Goal: Navigation & Orientation: Find specific page/section

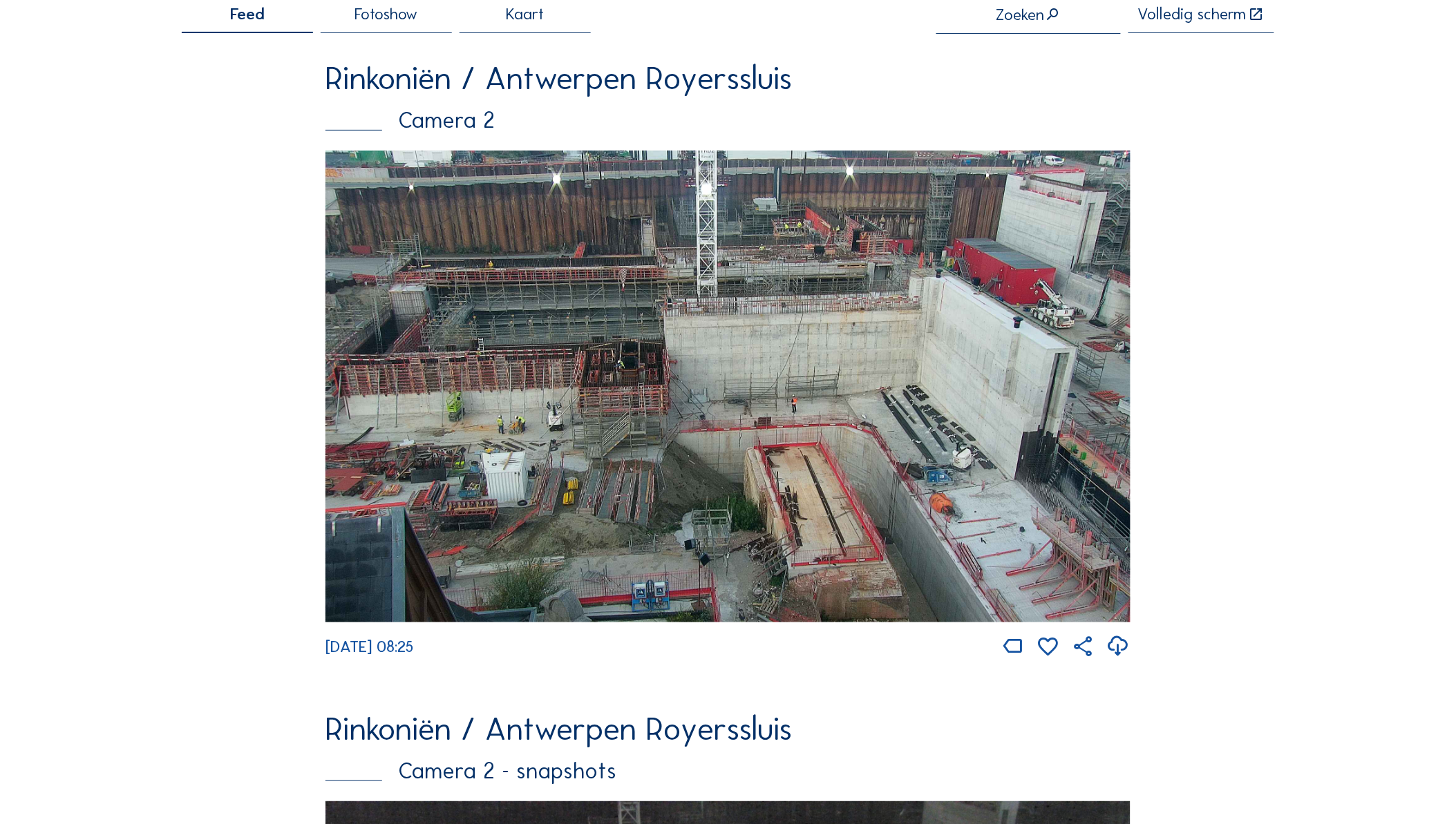
scroll to position [154, 0]
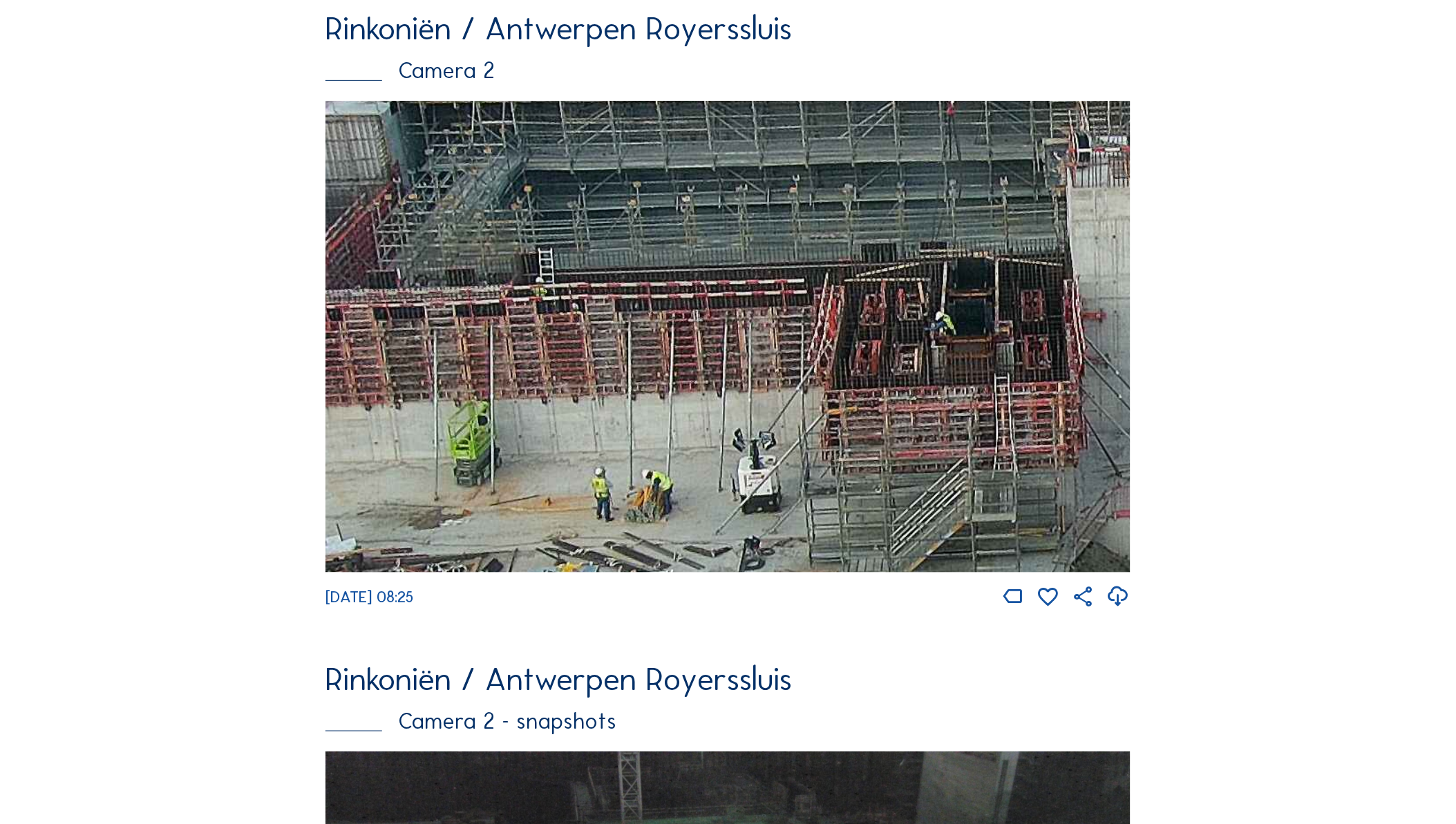
drag, startPoint x: 741, startPoint y: 346, endPoint x: 1023, endPoint y: 326, distance: 282.7
click at [1032, 322] on img at bounding box center [728, 336] width 805 height 472
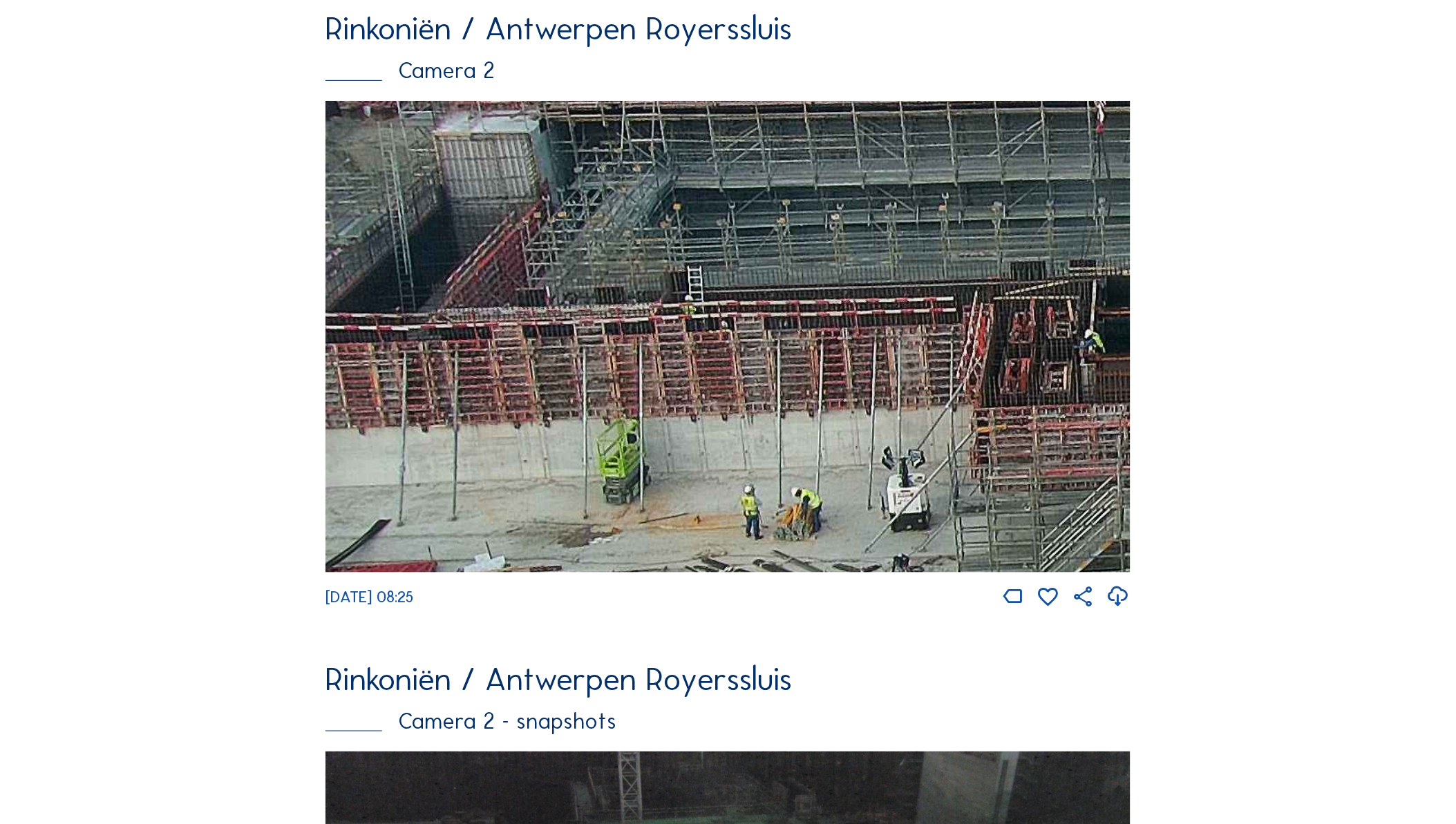
drag, startPoint x: 943, startPoint y: 351, endPoint x: 984, endPoint y: 360, distance: 42.0
click at [984, 360] on img at bounding box center [728, 336] width 805 height 472
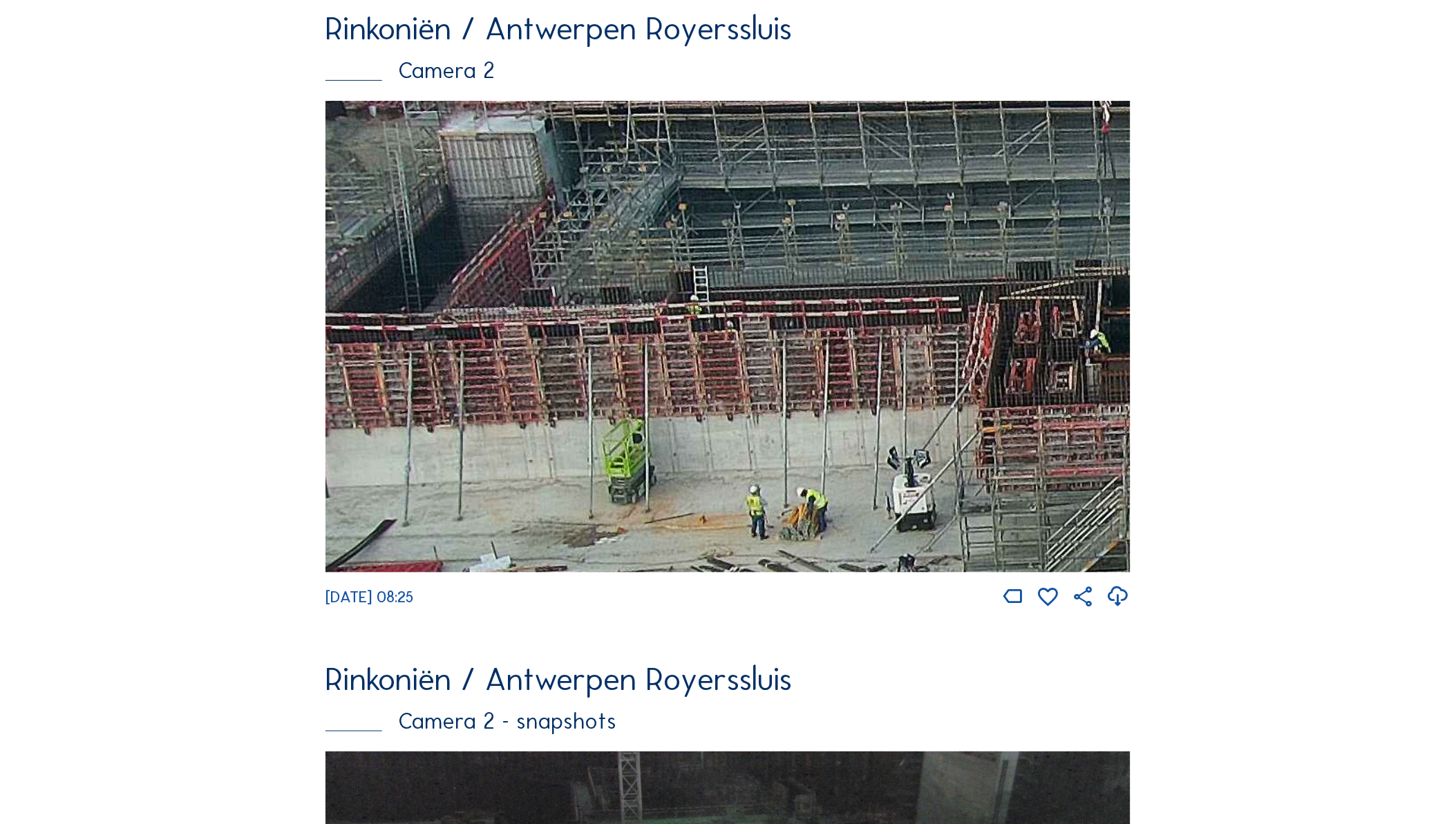
drag, startPoint x: 795, startPoint y: 385, endPoint x: 947, endPoint y: 389, distance: 152.1
click at [947, 389] on img at bounding box center [728, 336] width 805 height 472
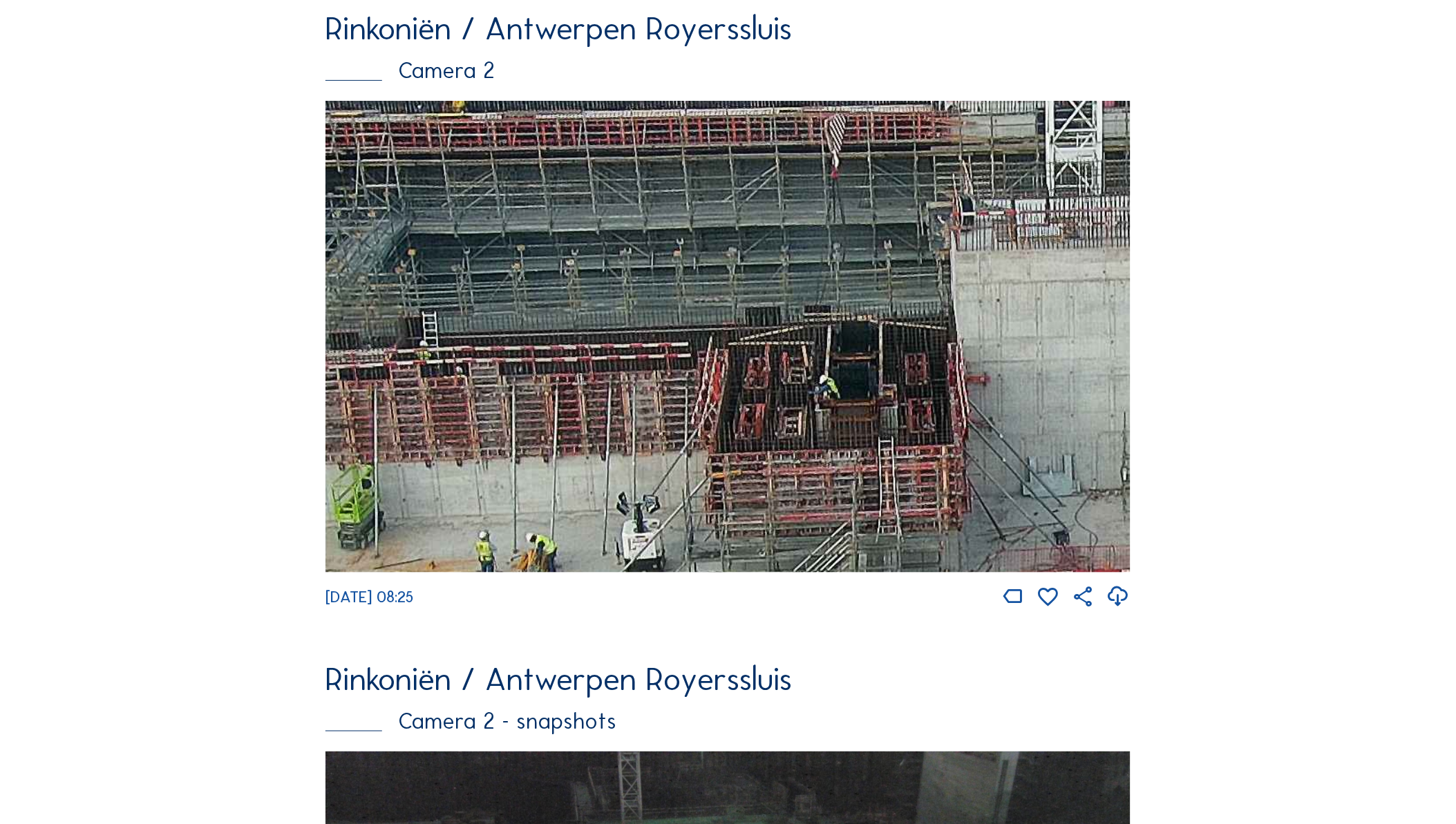
drag, startPoint x: 665, startPoint y: 308, endPoint x: 342, endPoint y: 252, distance: 327.8
click at [342, 252] on img at bounding box center [728, 336] width 805 height 472
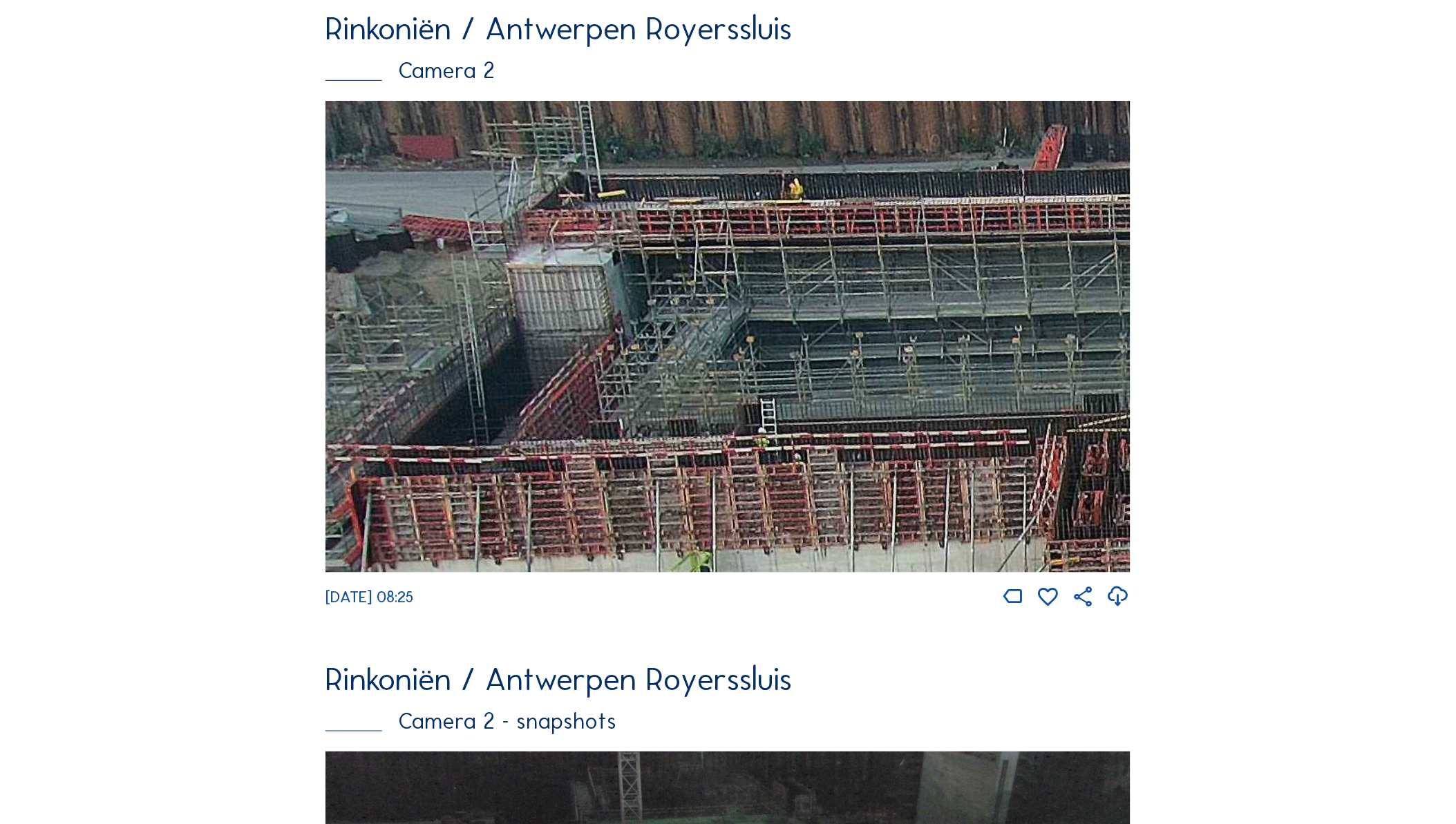
drag, startPoint x: 926, startPoint y: 464, endPoint x: 1336, endPoint y: 556, distance: 420.2
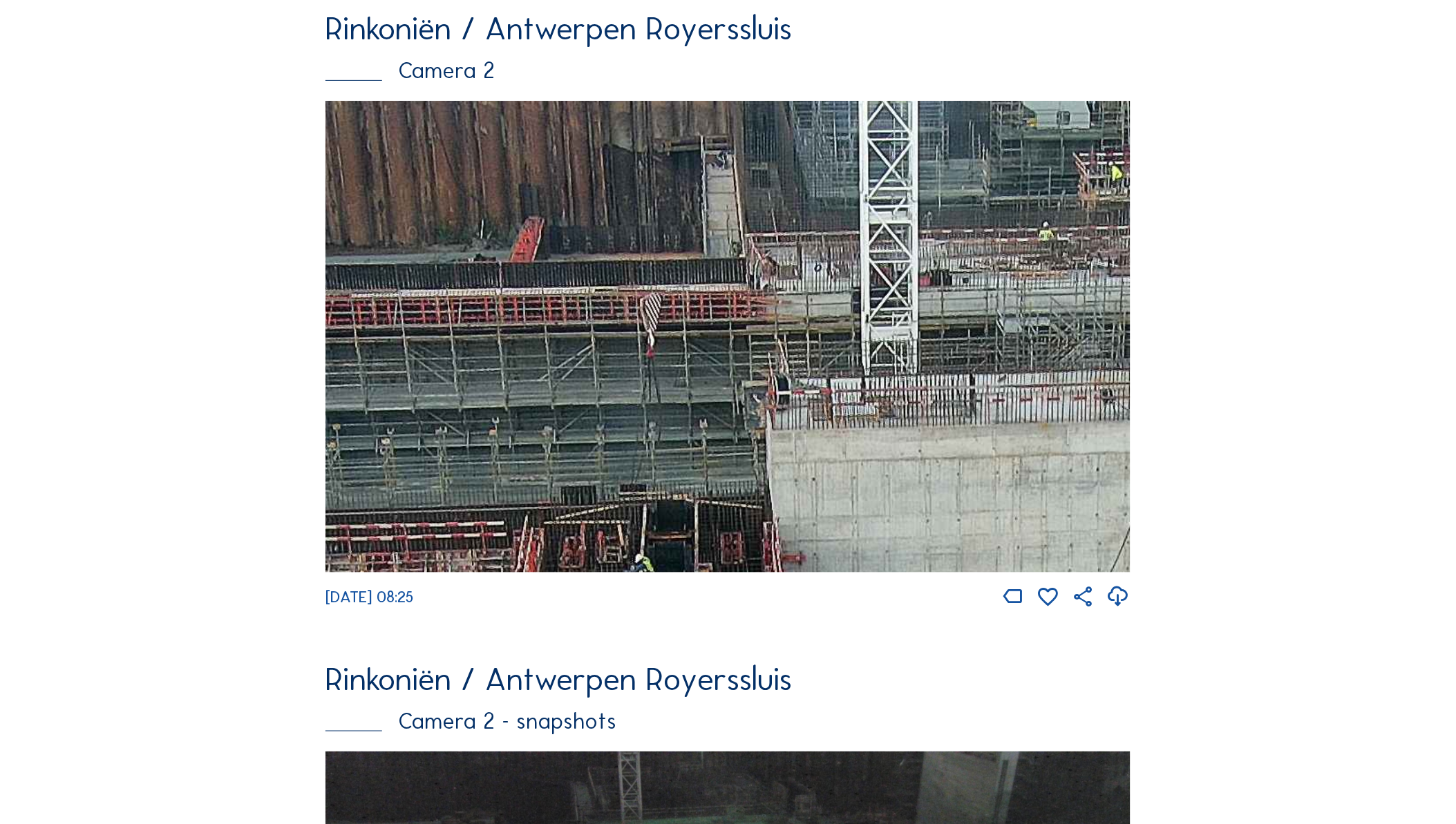
drag, startPoint x: 539, startPoint y: 356, endPoint x: 248, endPoint y: 563, distance: 357.1
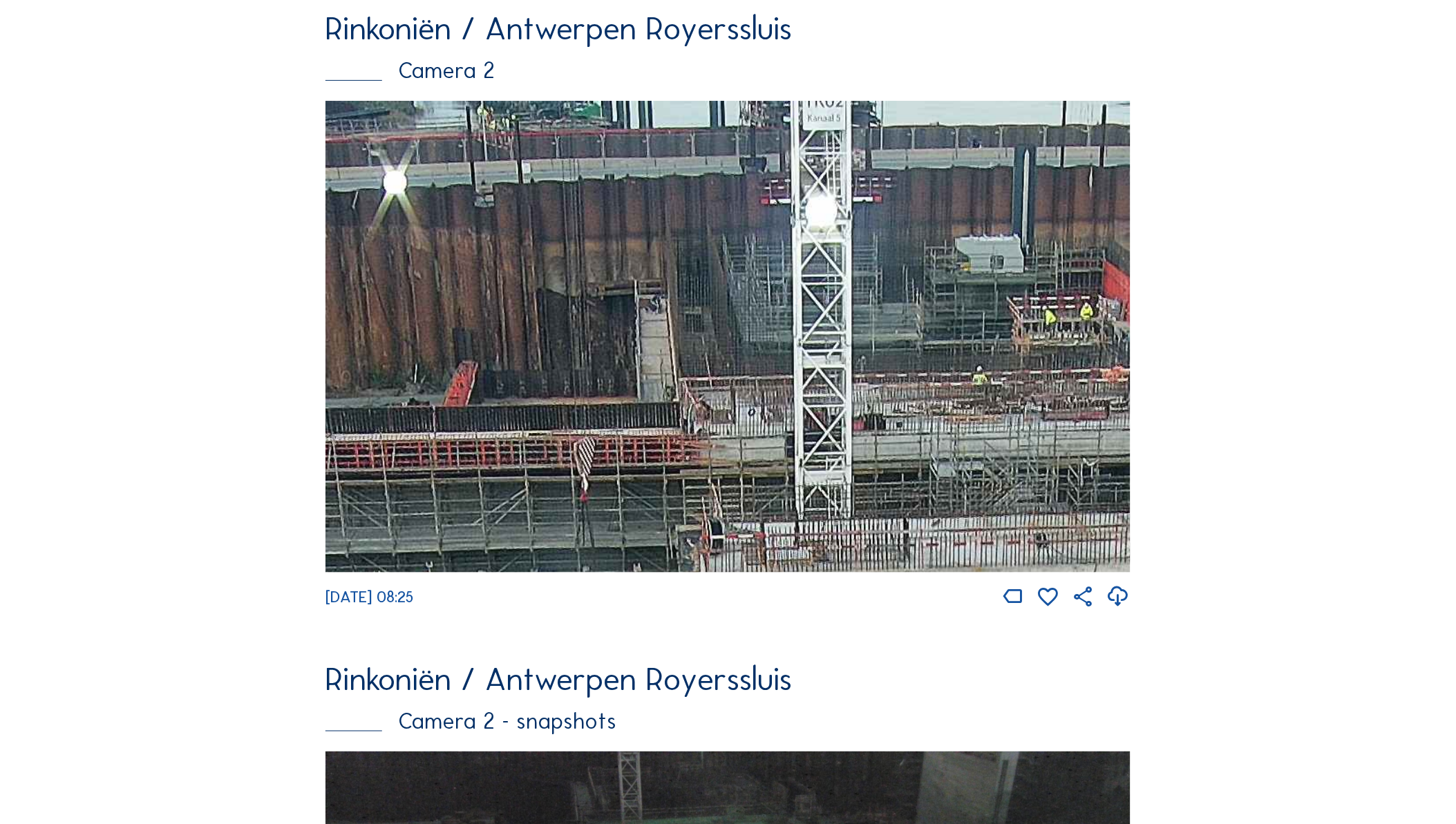
drag, startPoint x: 943, startPoint y: 424, endPoint x: 920, endPoint y: 640, distance: 217.2
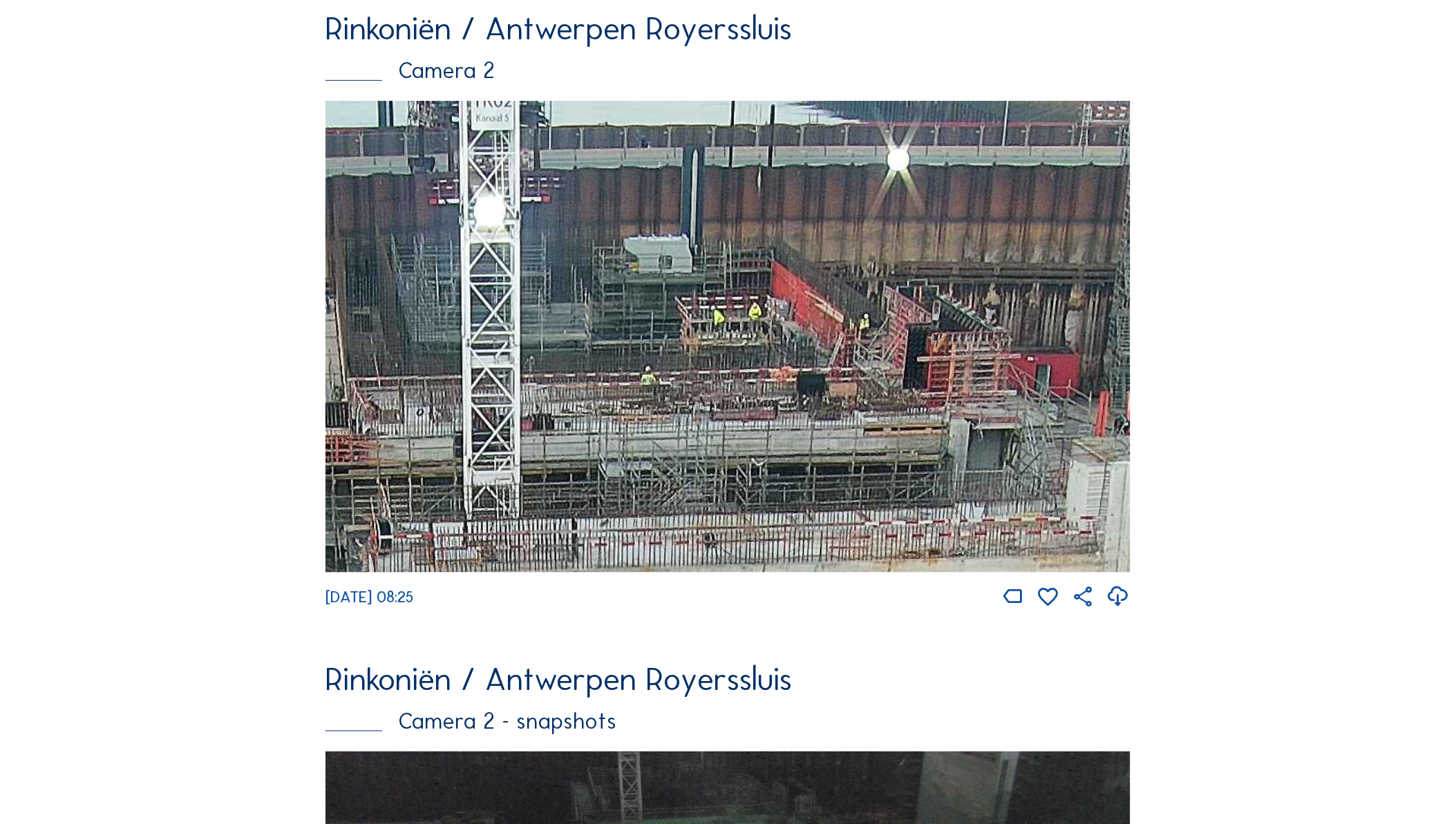
drag, startPoint x: 968, startPoint y: 491, endPoint x: 645, endPoint y: 704, distance: 386.9
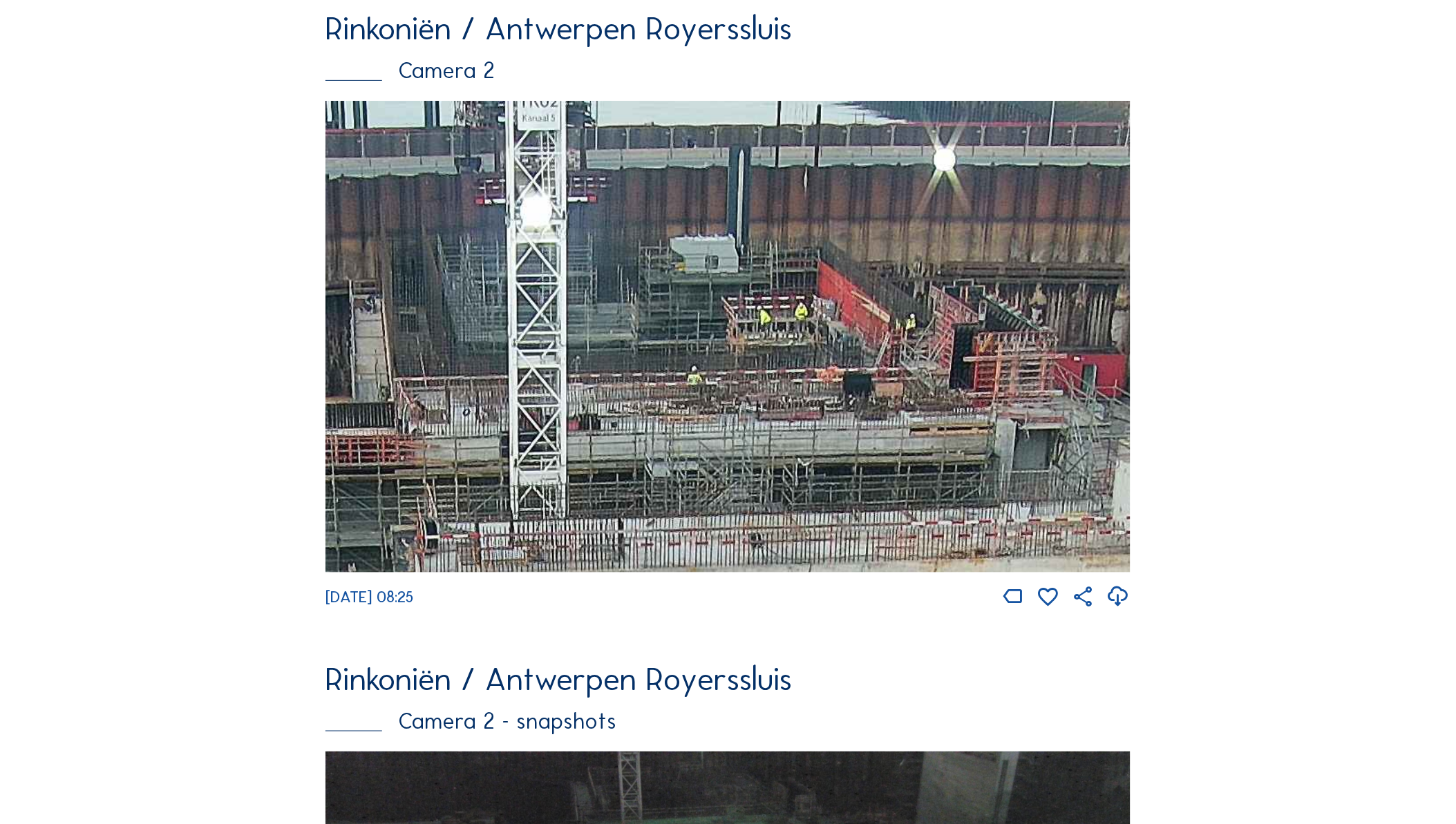
drag, startPoint x: 762, startPoint y: 528, endPoint x: 770, endPoint y: 557, distance: 30.1
click at [770, 557] on img at bounding box center [728, 336] width 805 height 472
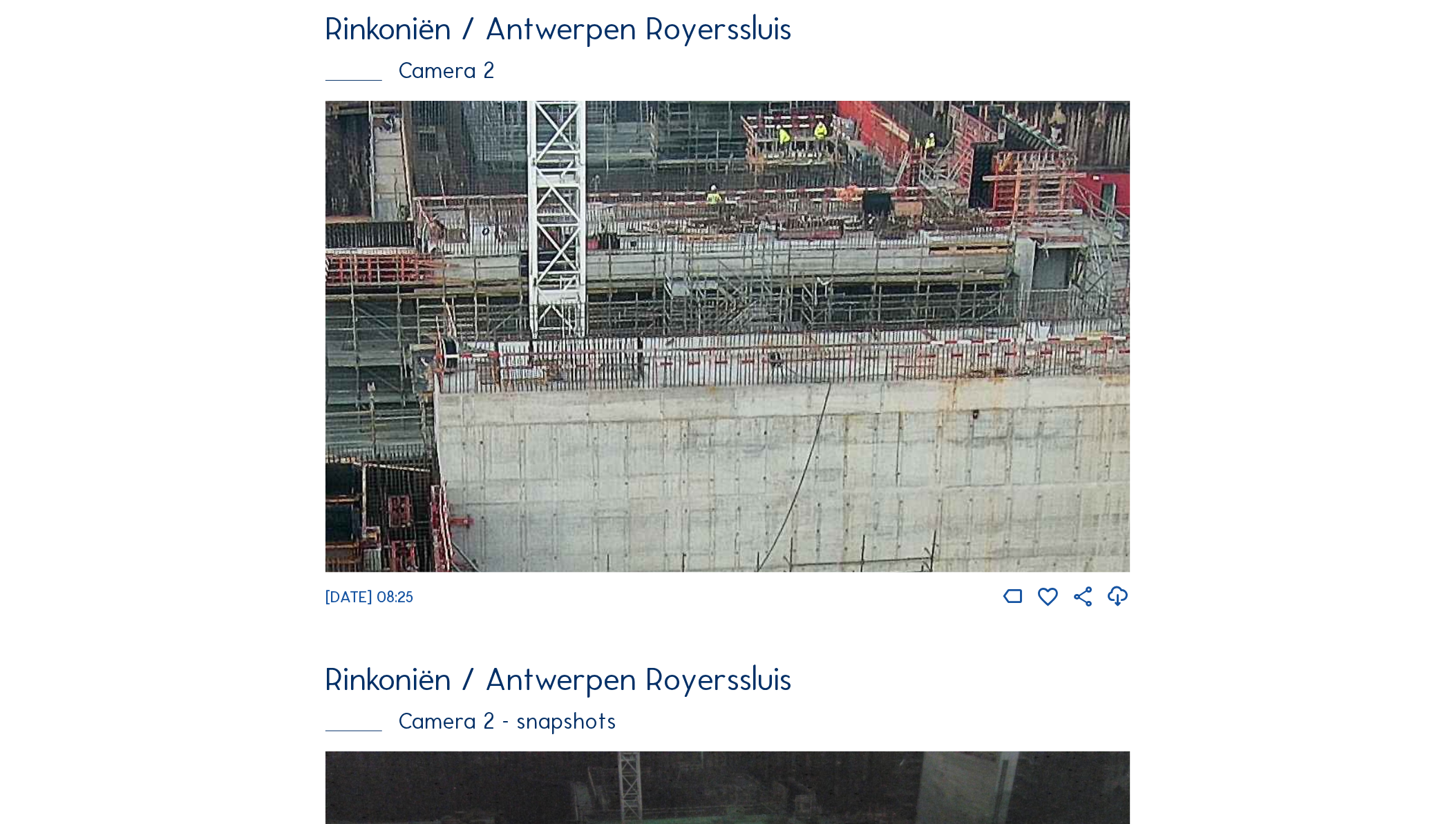
drag, startPoint x: 782, startPoint y: 416, endPoint x: 797, endPoint y: 245, distance: 171.7
click at [797, 246] on img at bounding box center [728, 336] width 805 height 472
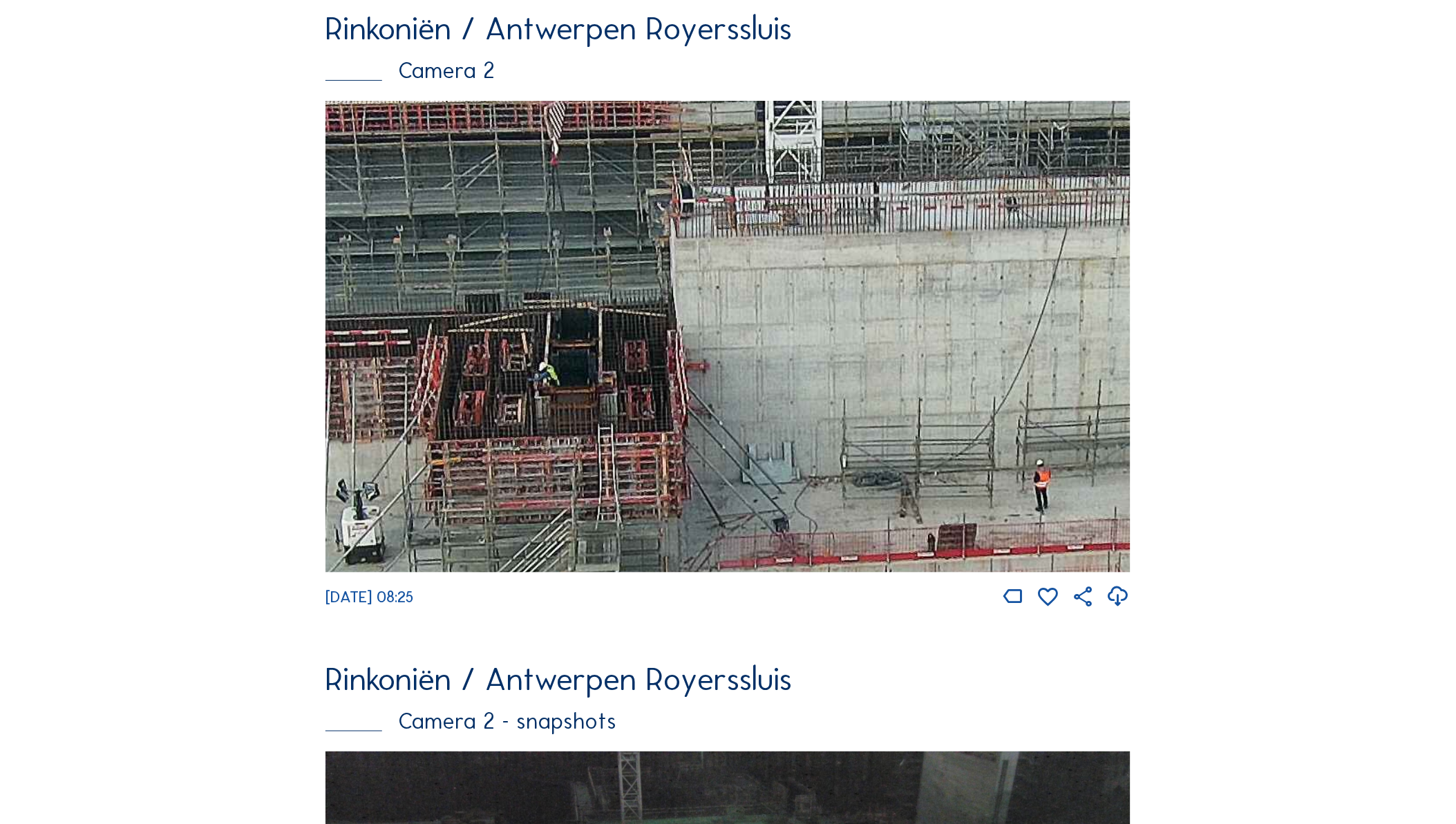
drag, startPoint x: 689, startPoint y: 332, endPoint x: 924, endPoint y: 330, distance: 235.0
click at [984, 322] on img at bounding box center [728, 336] width 805 height 472
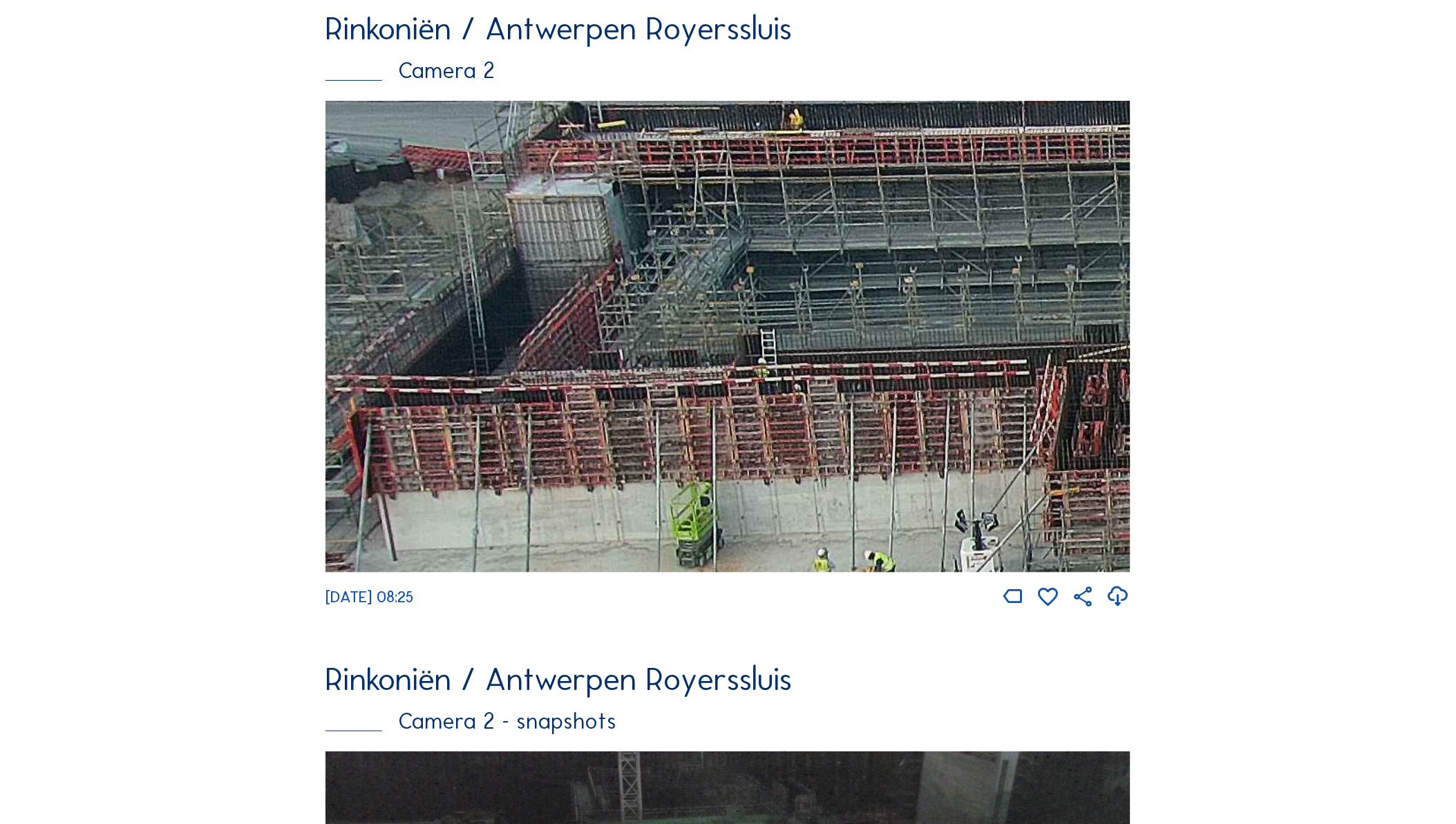
drag, startPoint x: 438, startPoint y: 295, endPoint x: 1101, endPoint y: 331, distance: 664.0
click at [1101, 331] on img at bounding box center [728, 336] width 805 height 472
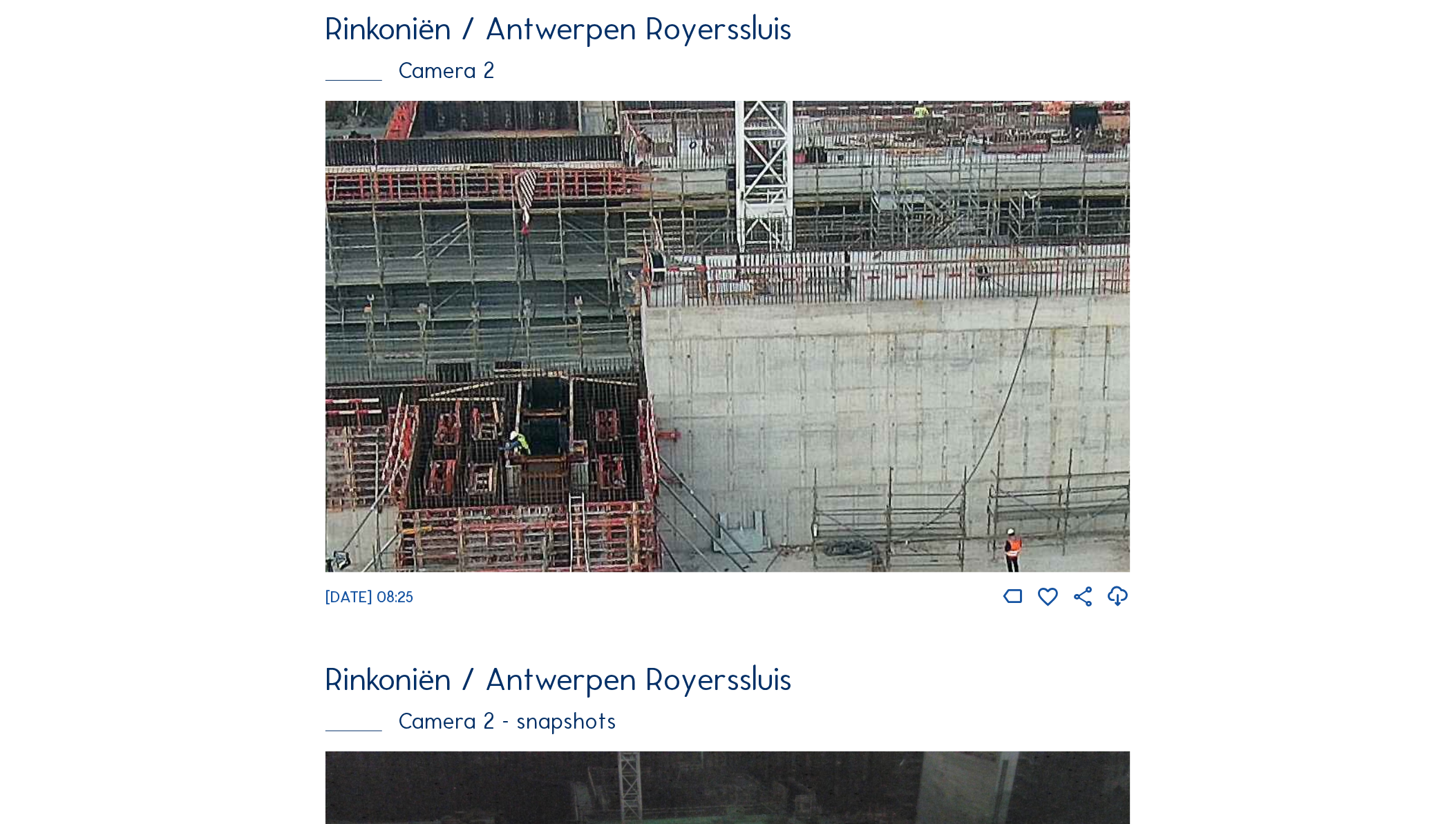
drag, startPoint x: 1081, startPoint y: 341, endPoint x: 681, endPoint y: 278, distance: 404.9
click at [471, 370] on img at bounding box center [728, 336] width 805 height 472
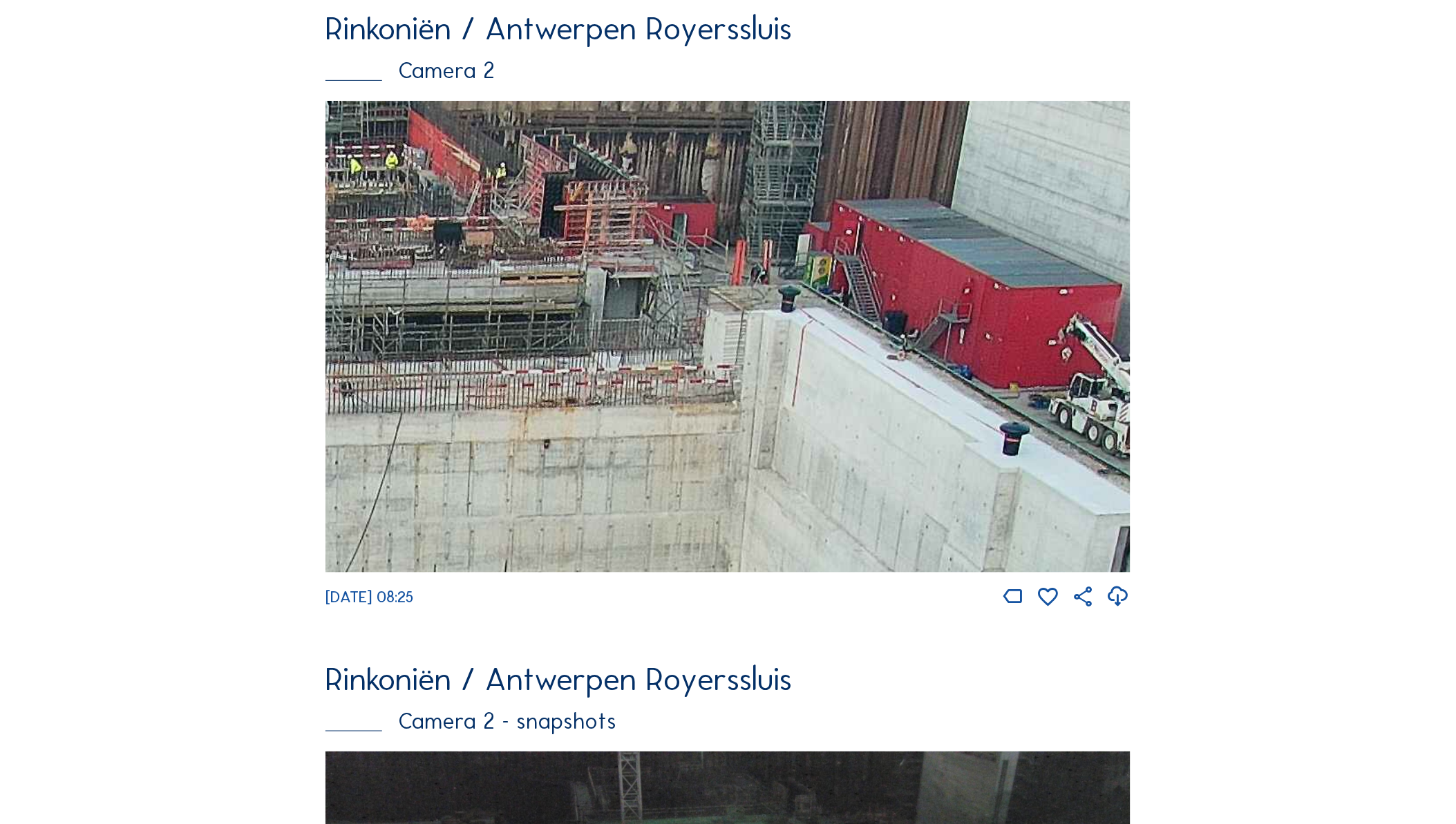
drag, startPoint x: 787, startPoint y: 340, endPoint x: 216, endPoint y: 395, distance: 573.6
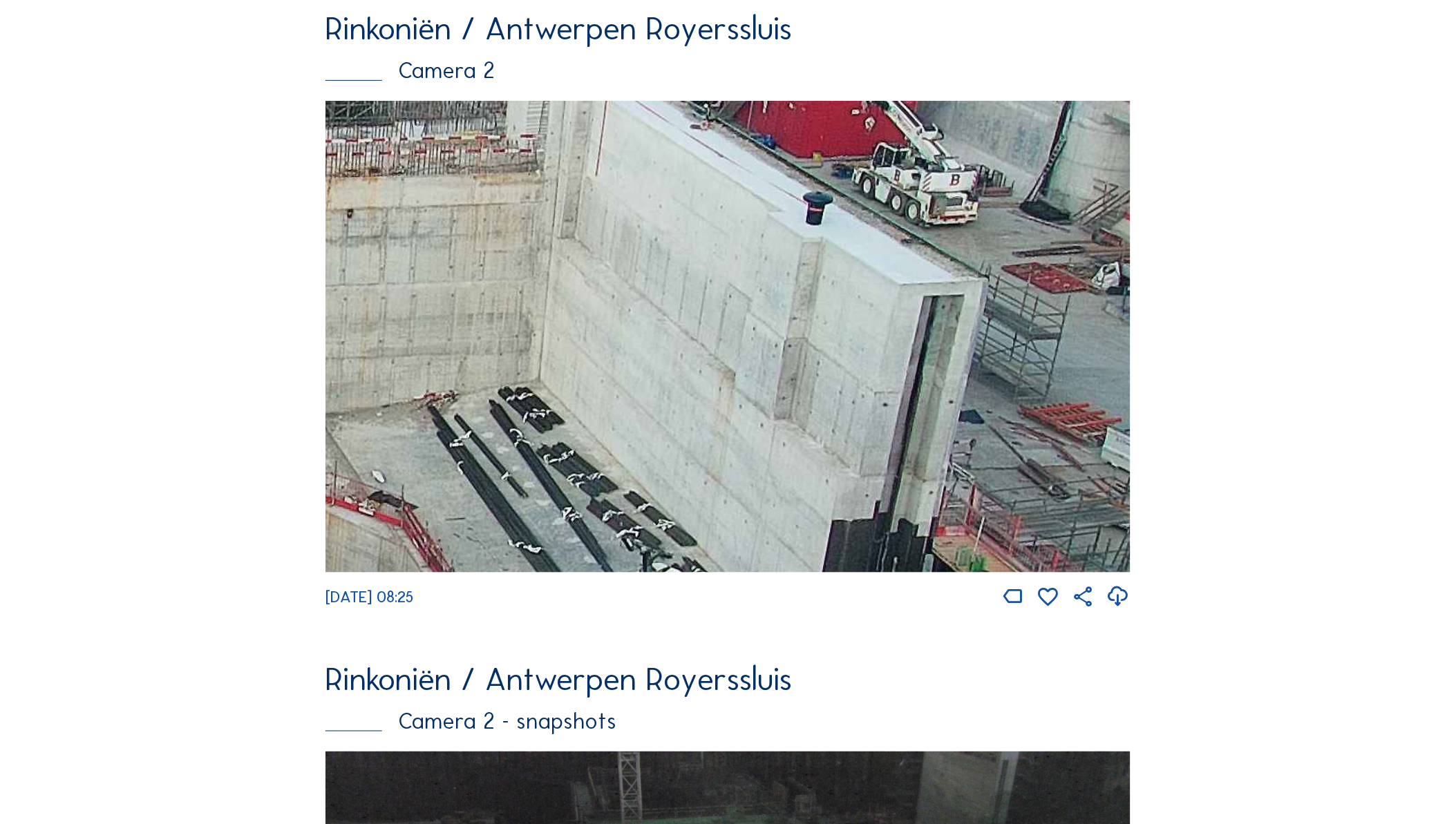
drag, startPoint x: 942, startPoint y: 296, endPoint x: 770, endPoint y: 189, distance: 202.6
click at [770, 189] on img at bounding box center [728, 336] width 805 height 472
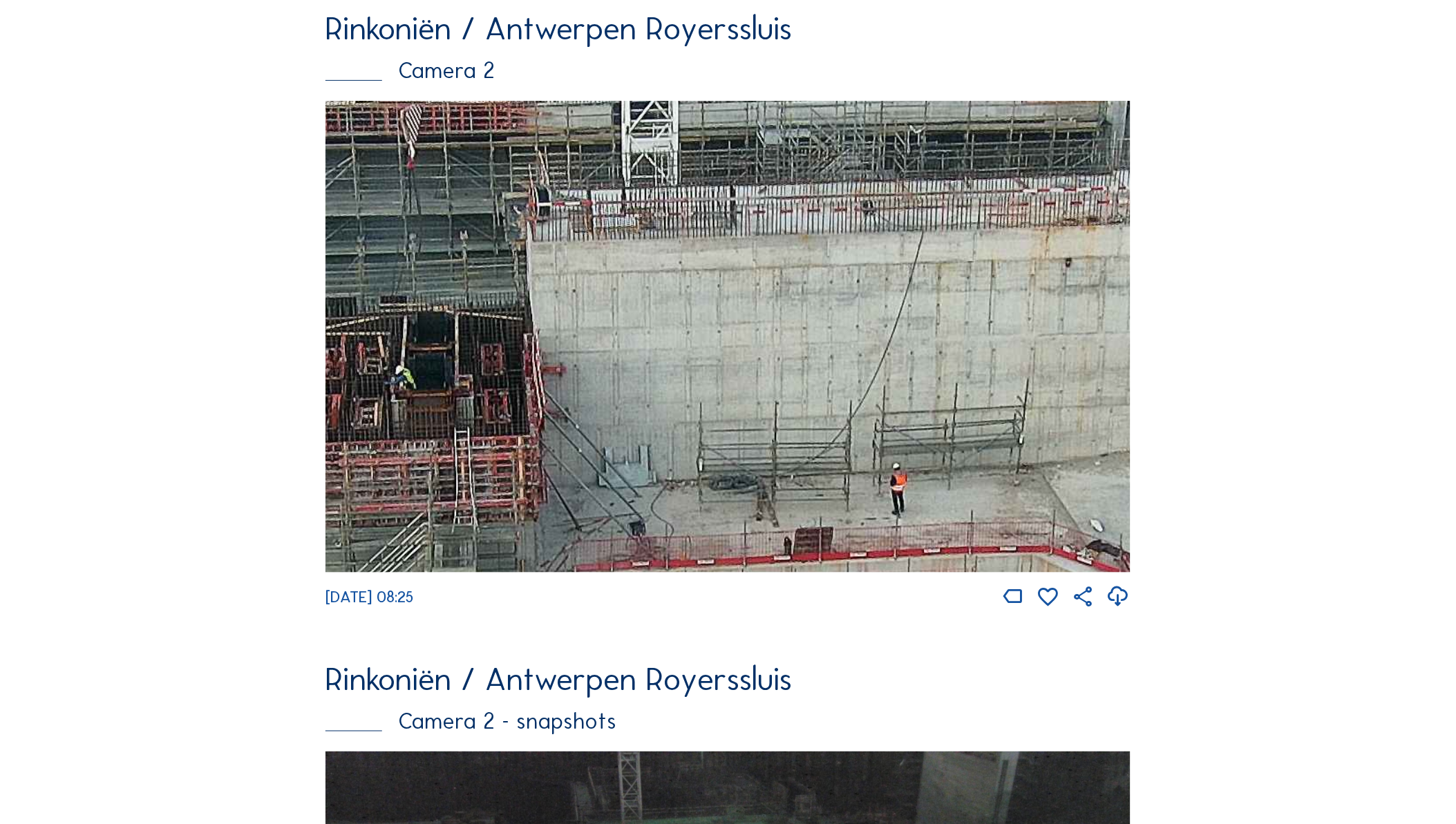
drag, startPoint x: 819, startPoint y: 417, endPoint x: 1441, endPoint y: 481, distance: 625.3
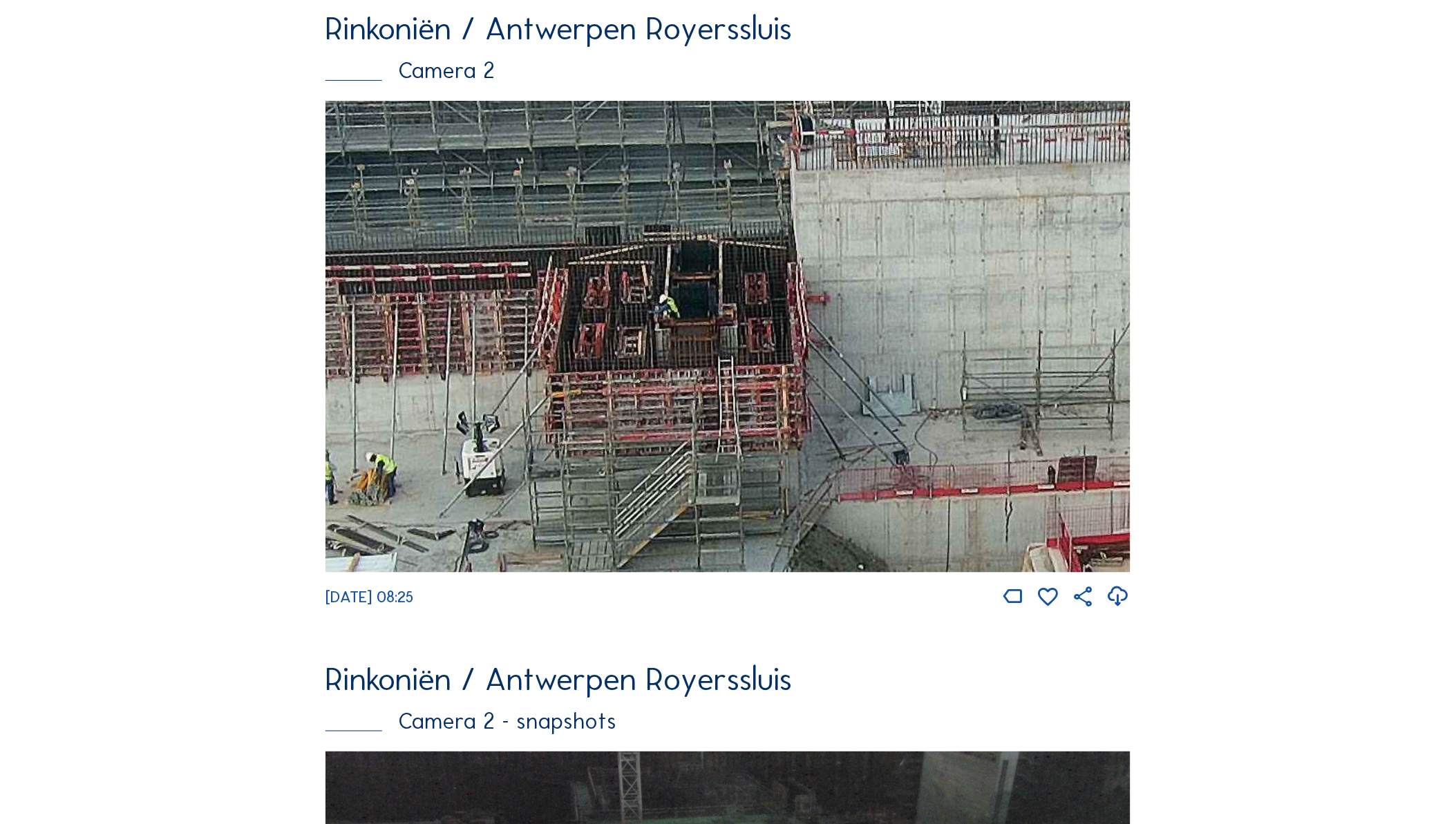
drag, startPoint x: 785, startPoint y: 449, endPoint x: 1052, endPoint y: 380, distance: 275.8
click at [1052, 380] on img at bounding box center [728, 336] width 805 height 472
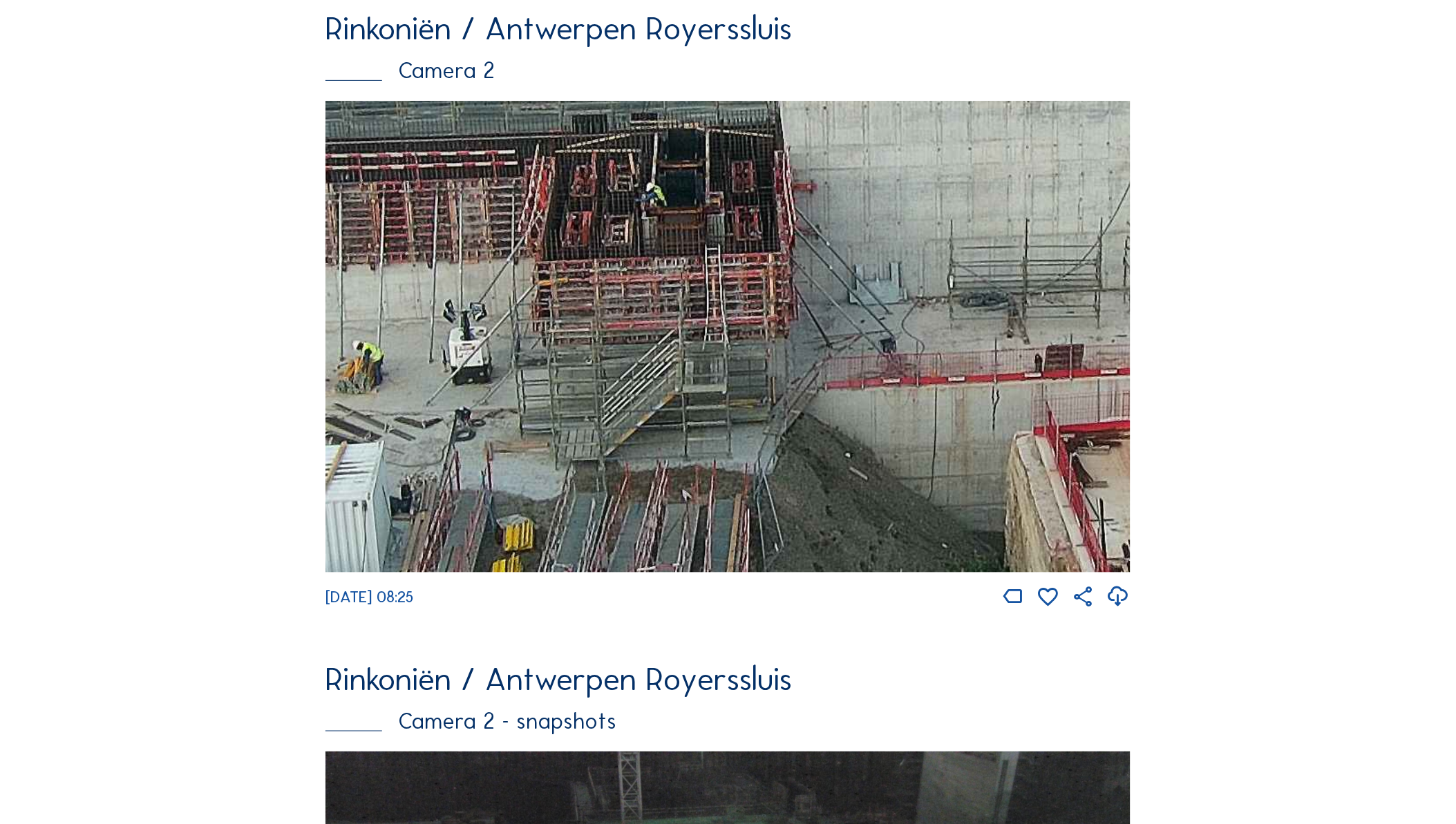
drag, startPoint x: 1002, startPoint y: 401, endPoint x: 1000, endPoint y: 365, distance: 36.1
click at [1000, 365] on img at bounding box center [728, 336] width 805 height 472
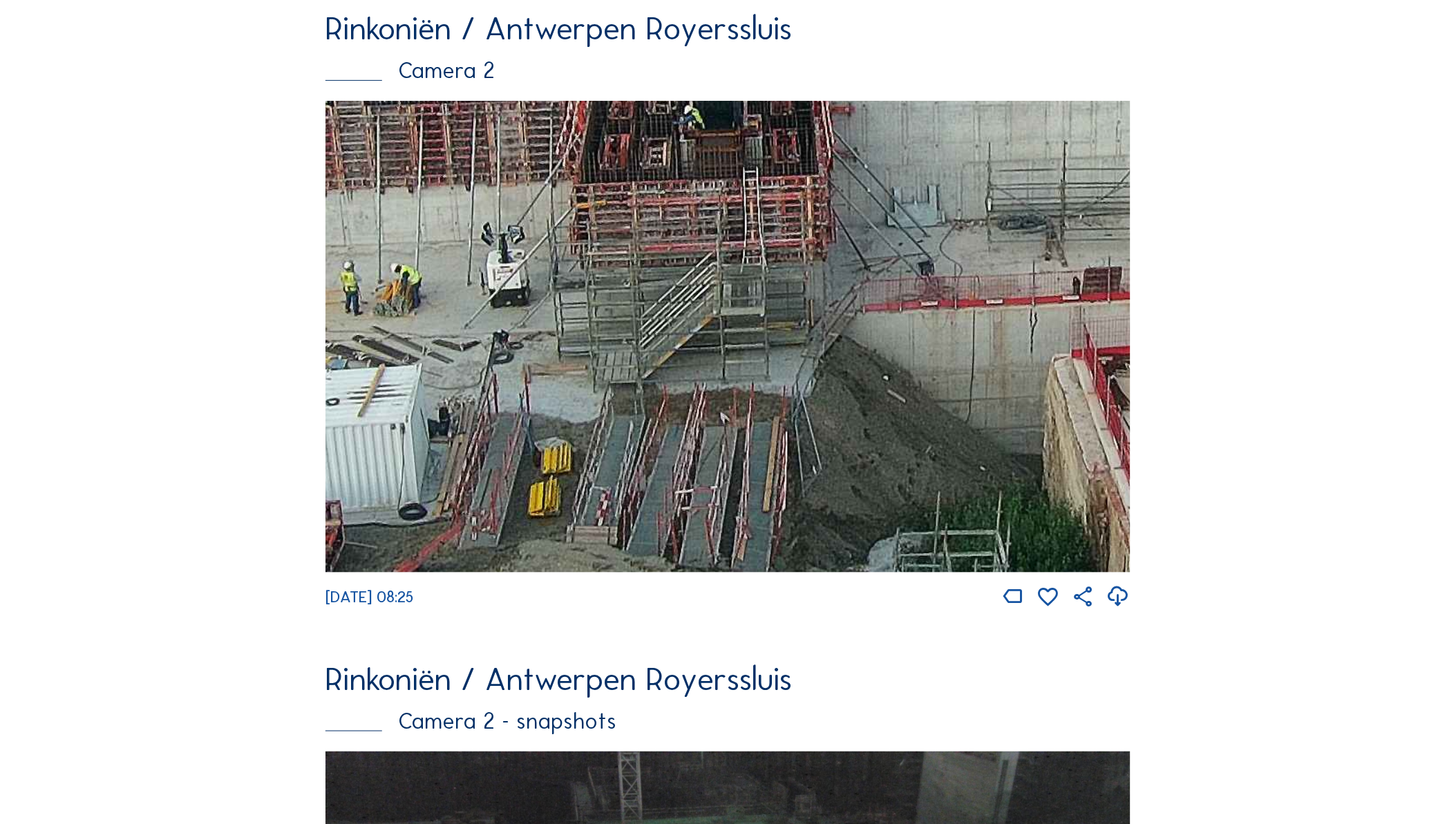
drag, startPoint x: 976, startPoint y: 410, endPoint x: 989, endPoint y: 388, distance: 25.6
click at [989, 388] on img at bounding box center [728, 336] width 805 height 472
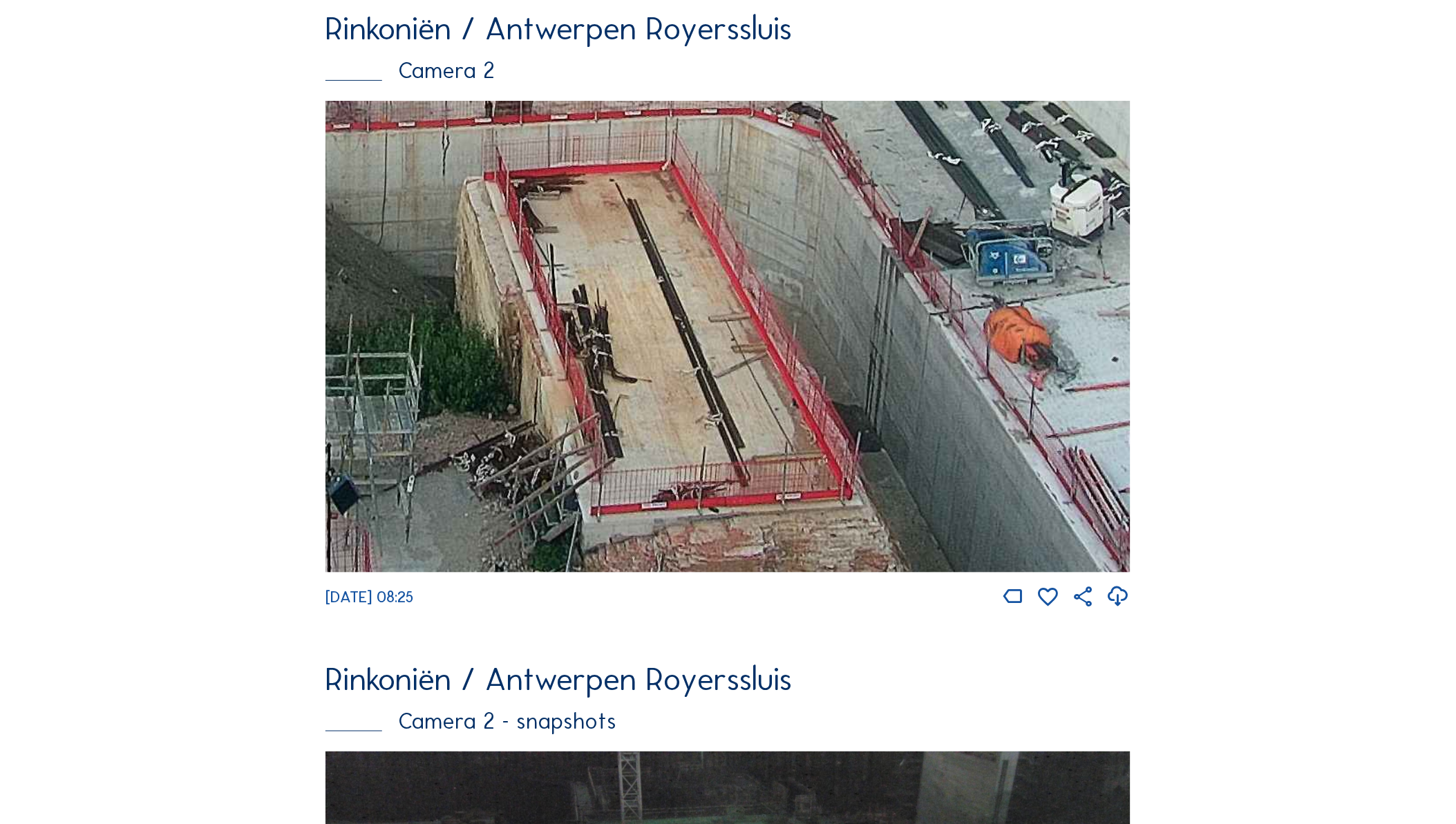
drag, startPoint x: 952, startPoint y: 460, endPoint x: 364, endPoint y: 282, distance: 614.4
click at [364, 282] on img at bounding box center [728, 336] width 805 height 472
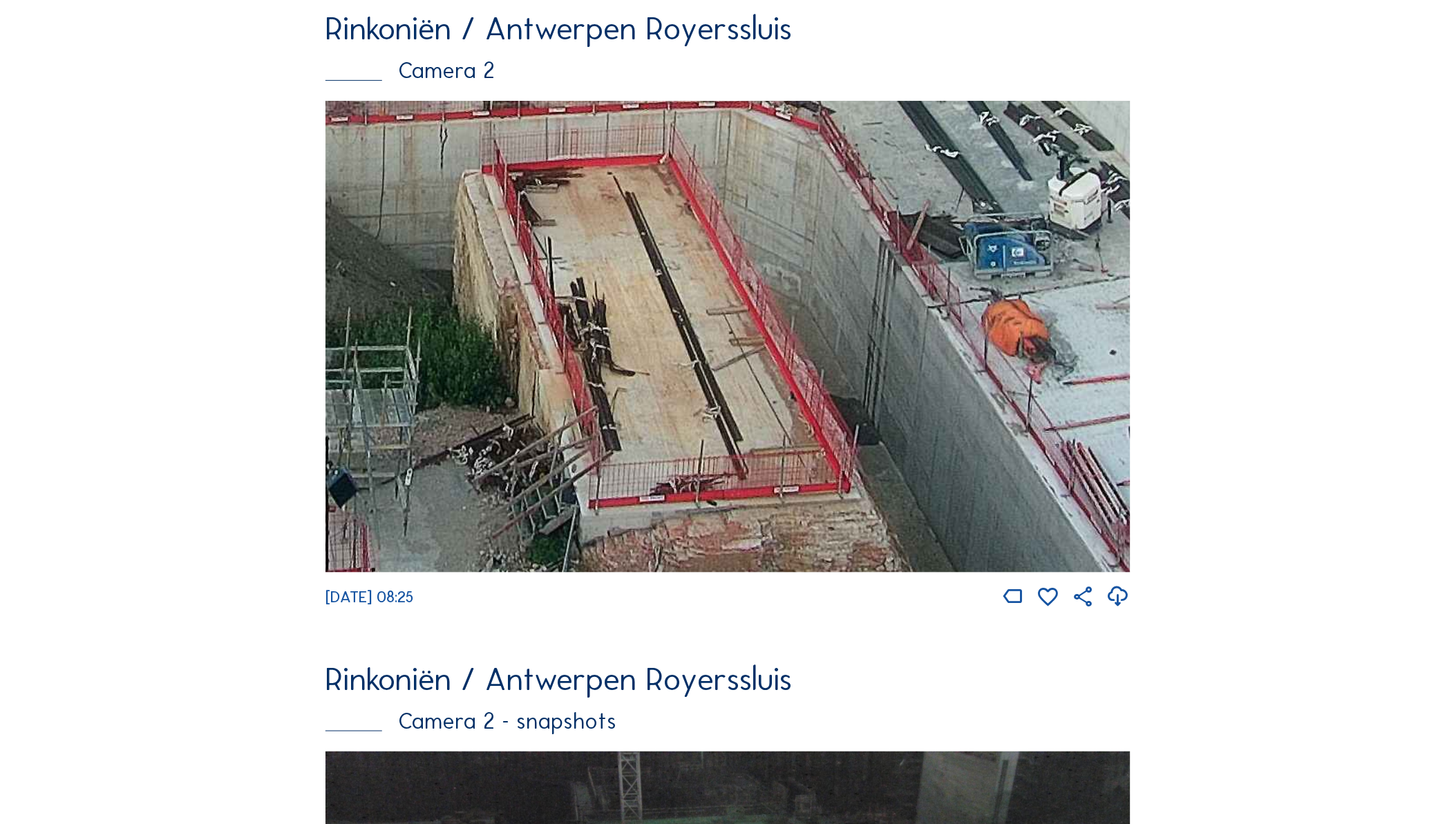
drag, startPoint x: 819, startPoint y: 561, endPoint x: 657, endPoint y: 294, distance: 312.3
click at [657, 294] on img at bounding box center [728, 336] width 805 height 472
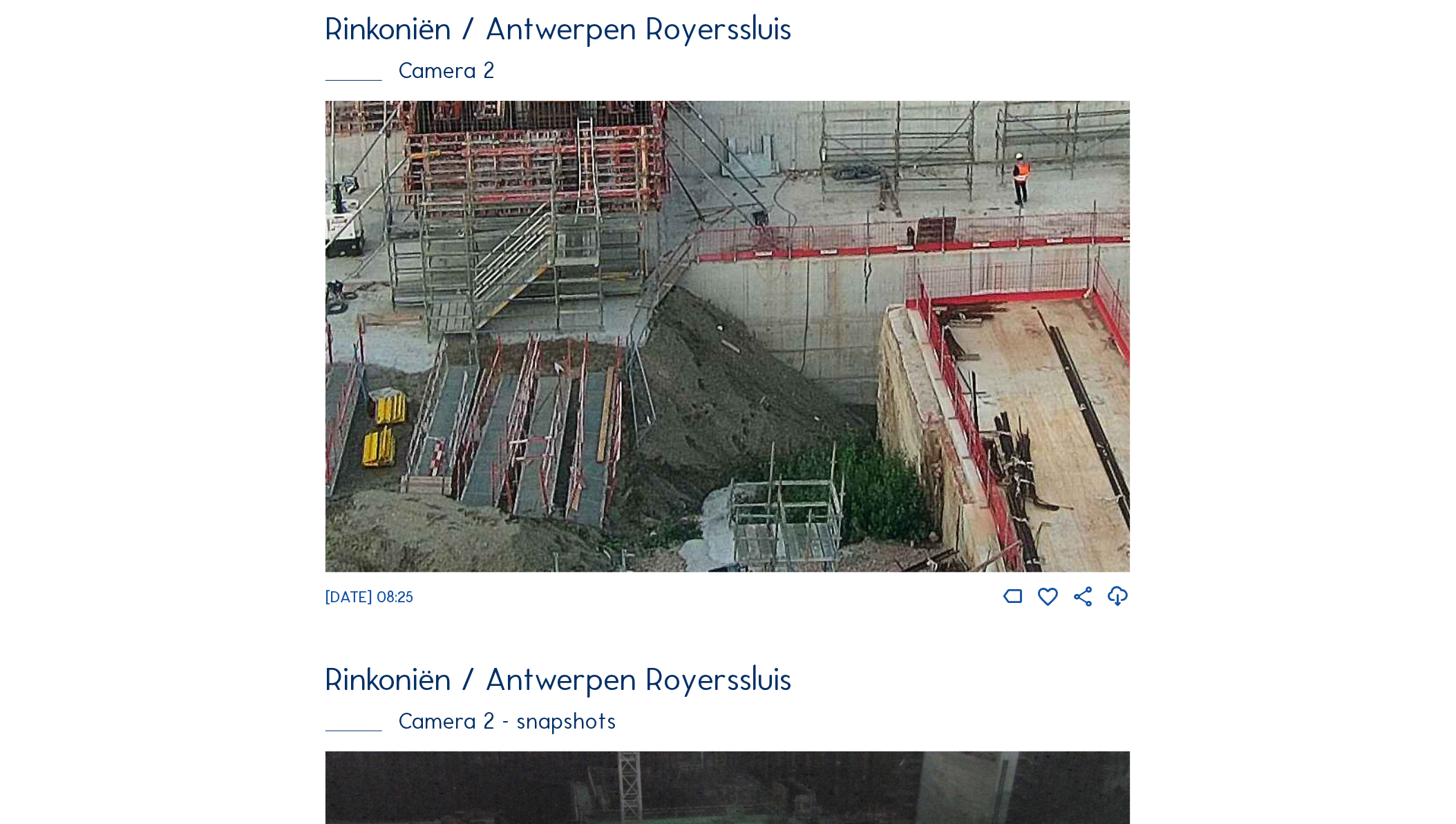
drag, startPoint x: 731, startPoint y: 364, endPoint x: 1332, endPoint y: 590, distance: 642.1
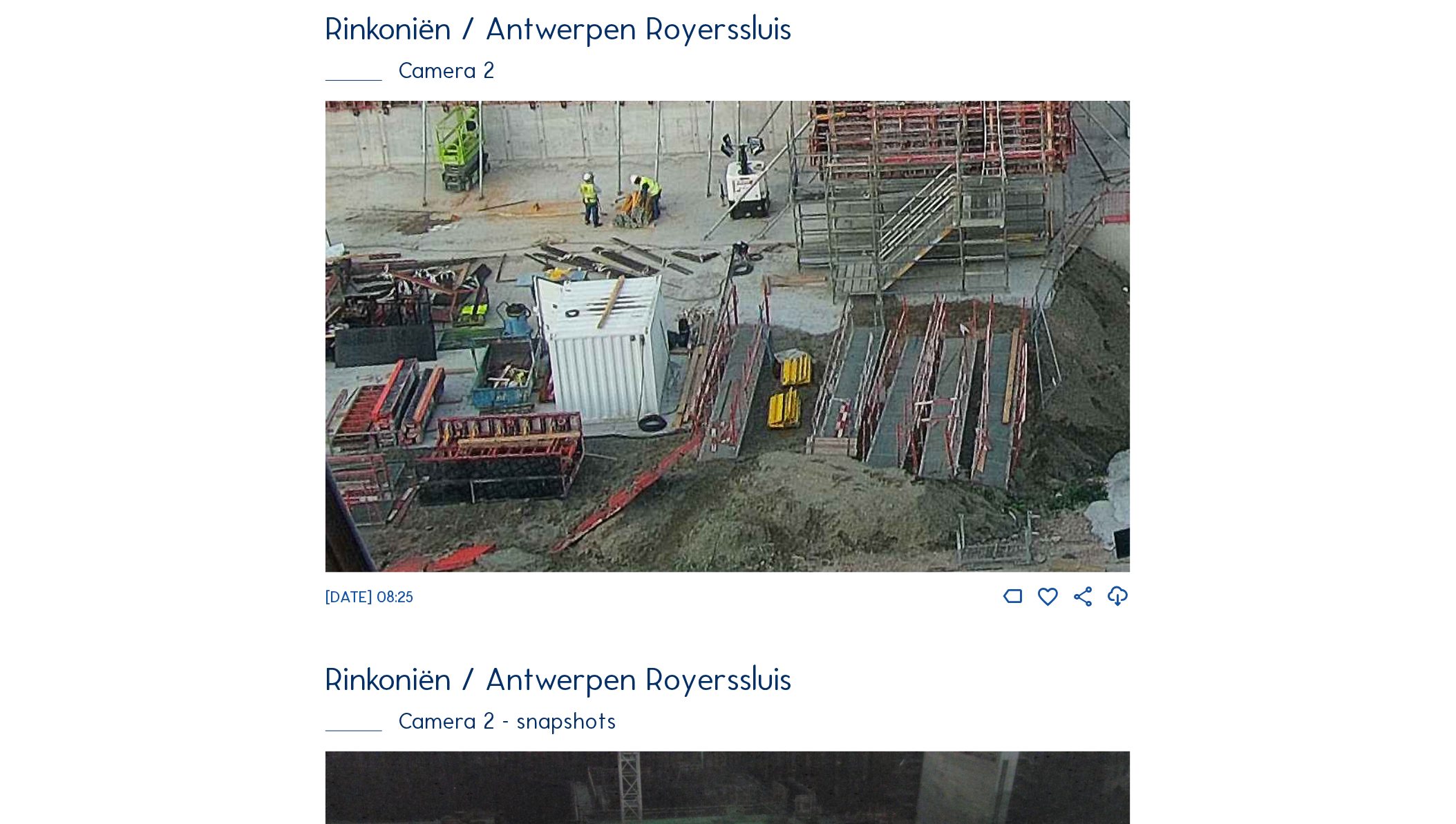
drag, startPoint x: 894, startPoint y: 314, endPoint x: 1093, endPoint y: 300, distance: 199.5
click at [1093, 300] on img at bounding box center [728, 336] width 805 height 472
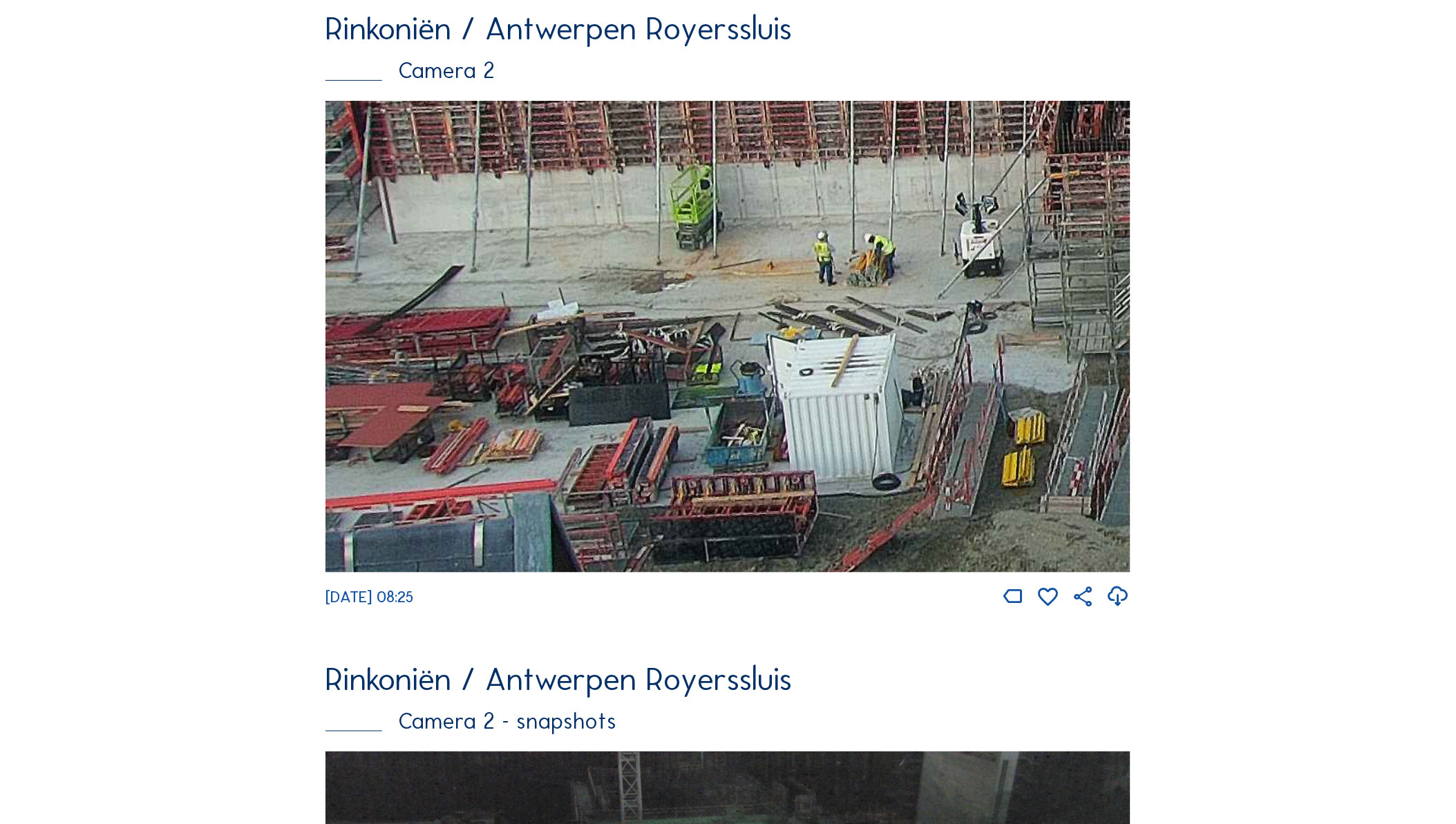
drag, startPoint x: 1093, startPoint y: 300, endPoint x: 1467, endPoint y: 360, distance: 378.8
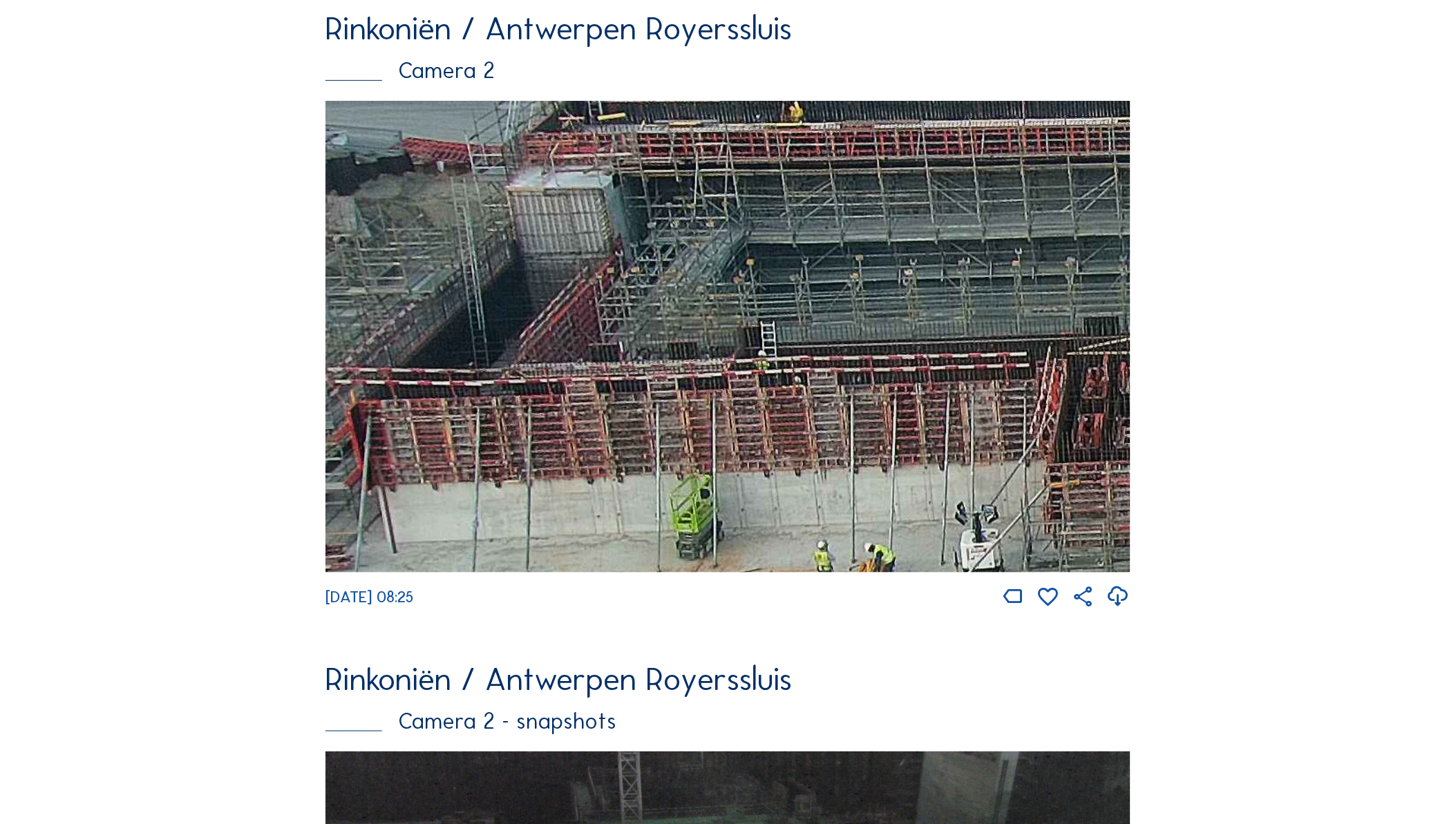
drag, startPoint x: 857, startPoint y: 376, endPoint x: 1276, endPoint y: 652, distance: 501.7
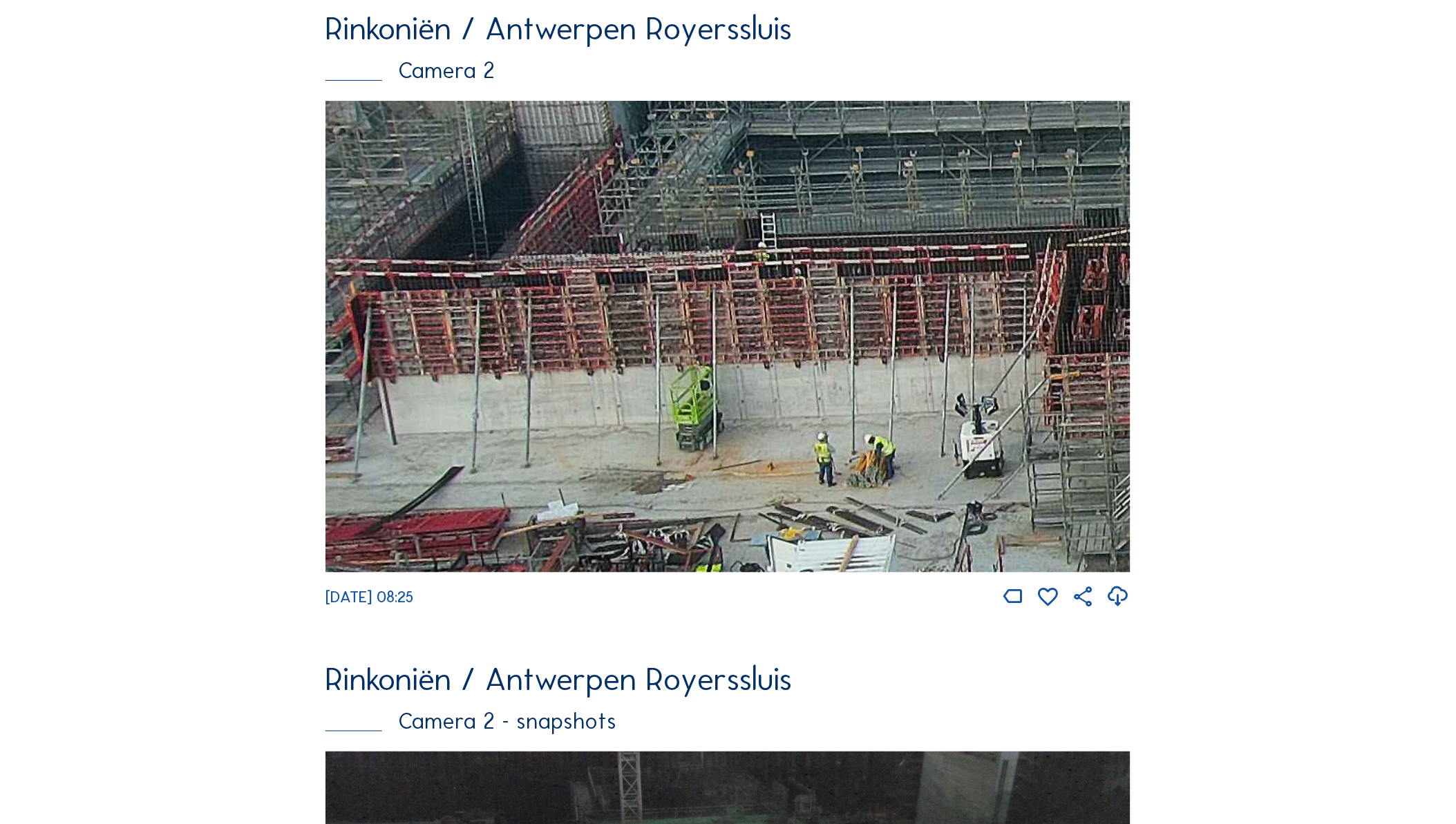
drag, startPoint x: 408, startPoint y: 342, endPoint x: 677, endPoint y: 253, distance: 283.3
click at [677, 253] on img at bounding box center [728, 336] width 805 height 472
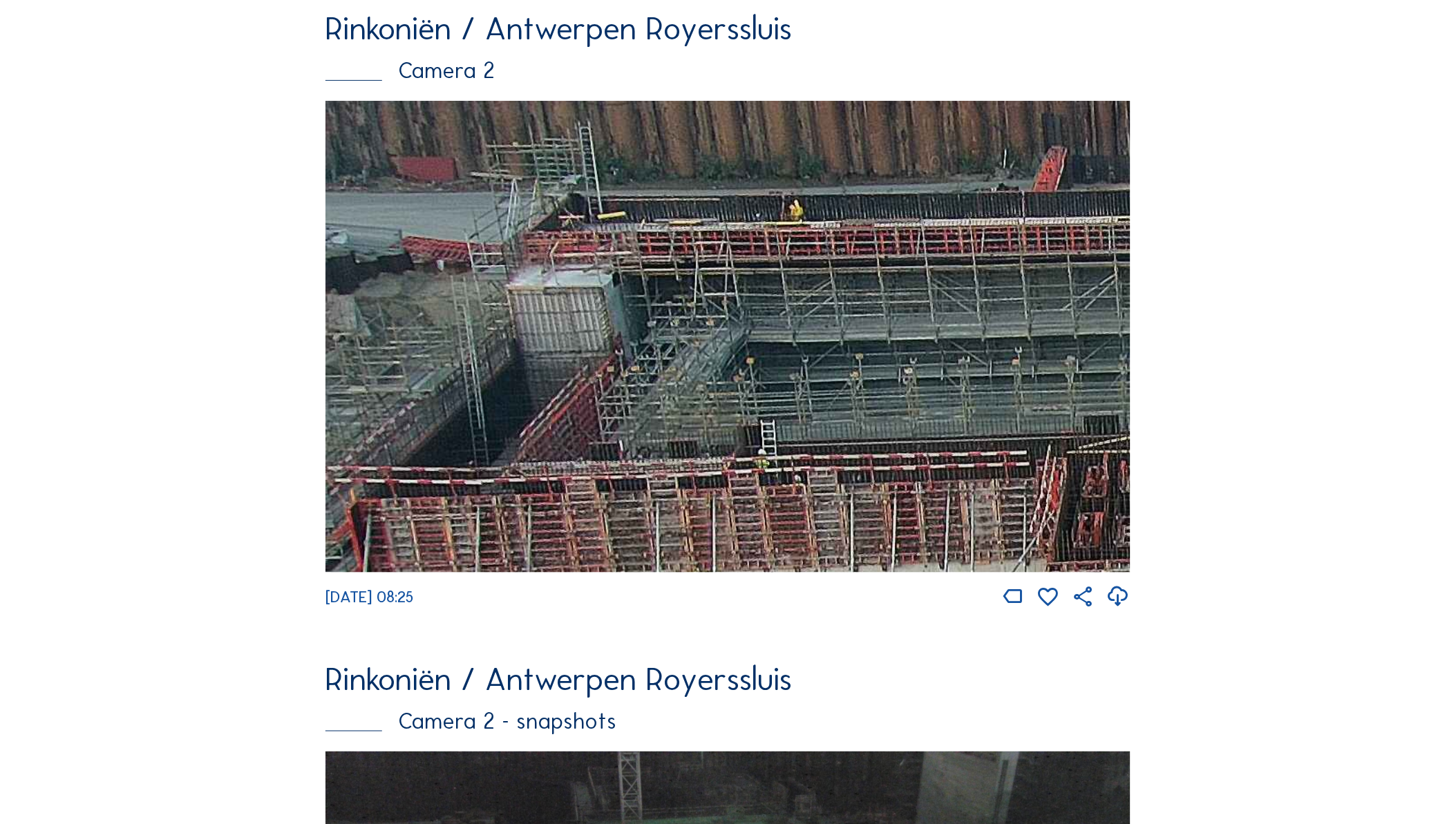
drag, startPoint x: 626, startPoint y: 314, endPoint x: 679, endPoint y: 495, distance: 188.6
click at [679, 495] on img at bounding box center [728, 336] width 805 height 472
